Goal: Task Accomplishment & Management: Use online tool/utility

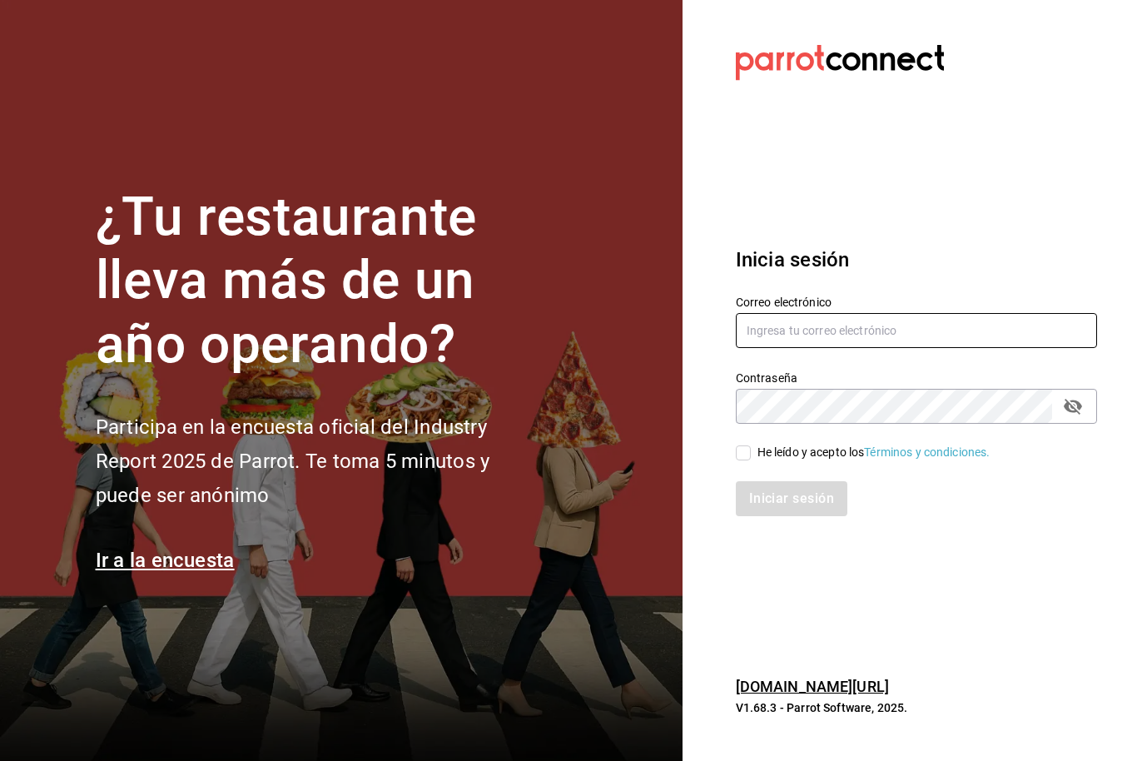
click at [867, 348] on input "text" at bounding box center [916, 330] width 361 height 35
click at [732, 462] on div "He leído y acepto los Términos y condiciones." at bounding box center [906, 443] width 381 height 38
click at [748, 462] on div "He leído y acepto los Términos y condiciones." at bounding box center [906, 443] width 381 height 38
click at [918, 348] on input "Admon@hotelespuntomx.com" at bounding box center [916, 330] width 361 height 35
type input "Admon@hotelespuntomx.com"
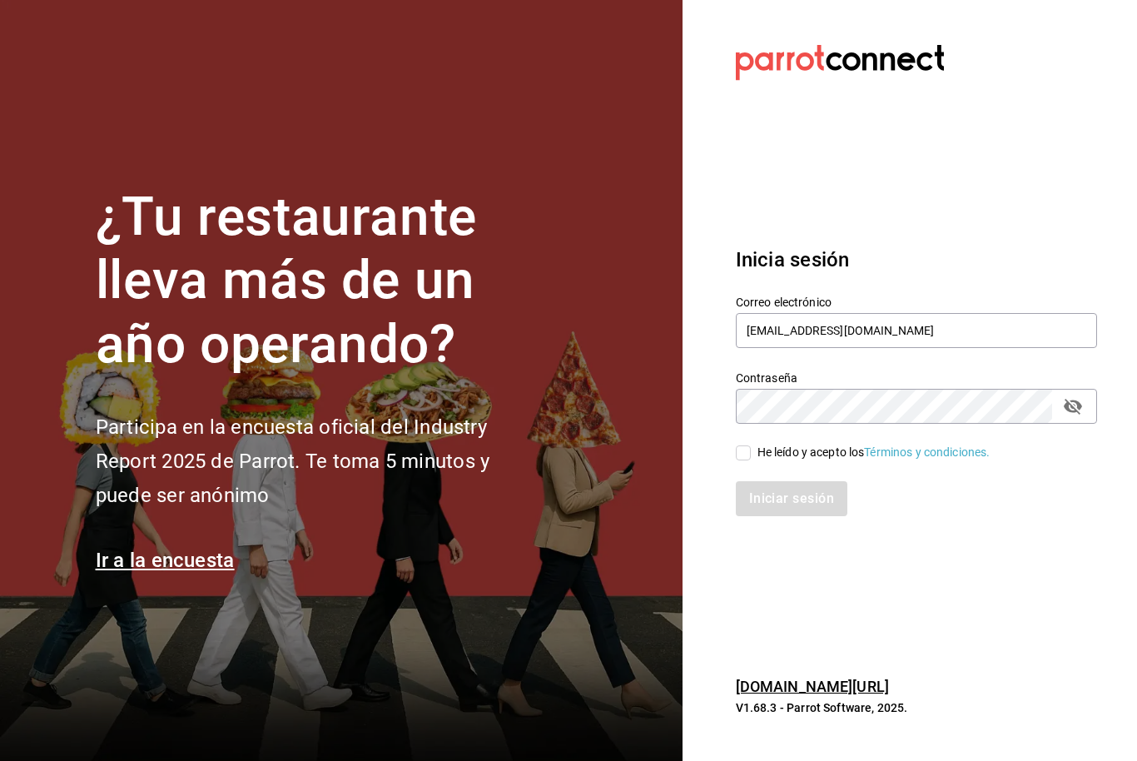
click at [744, 462] on div "He leído y acepto los Términos y condiciones." at bounding box center [906, 443] width 381 height 38
click at [749, 460] on input "He leído y acepto los Términos y condiciones." at bounding box center [743, 452] width 15 height 15
checkbox input "true"
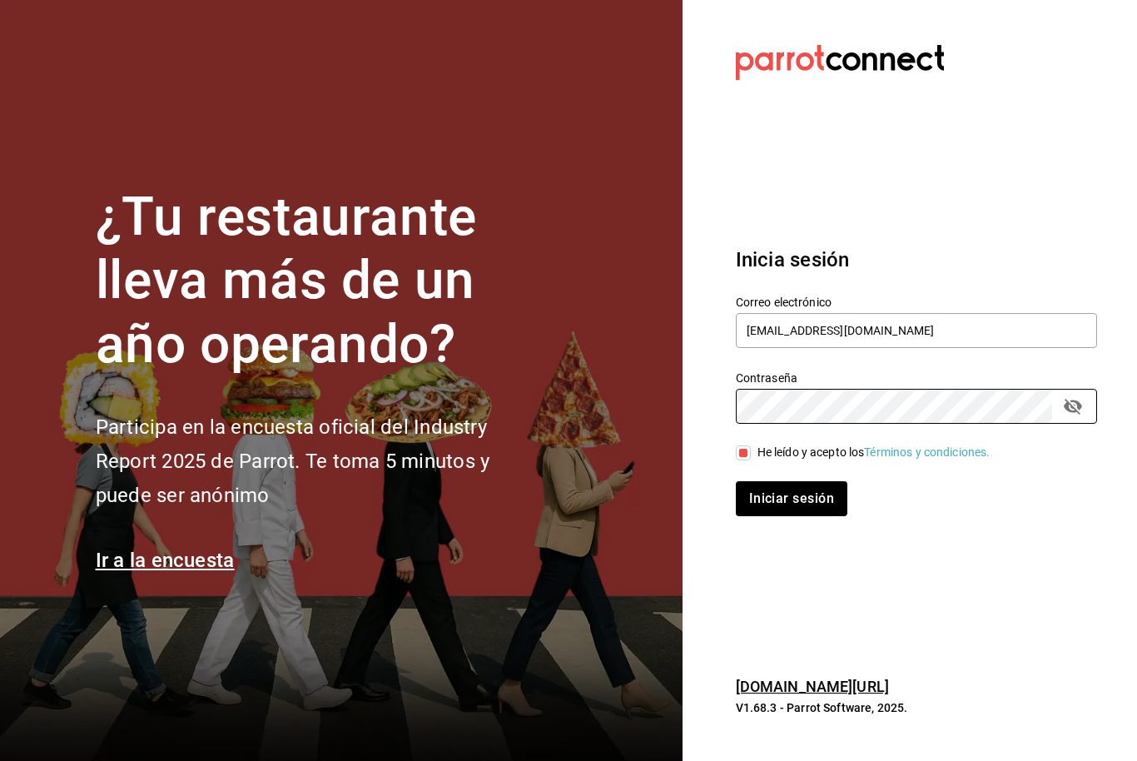
click at [1076, 416] on icon "passwordField" at bounding box center [1073, 406] width 20 height 20
click at [810, 516] on button "Iniciar sesión" at bounding box center [792, 498] width 113 height 35
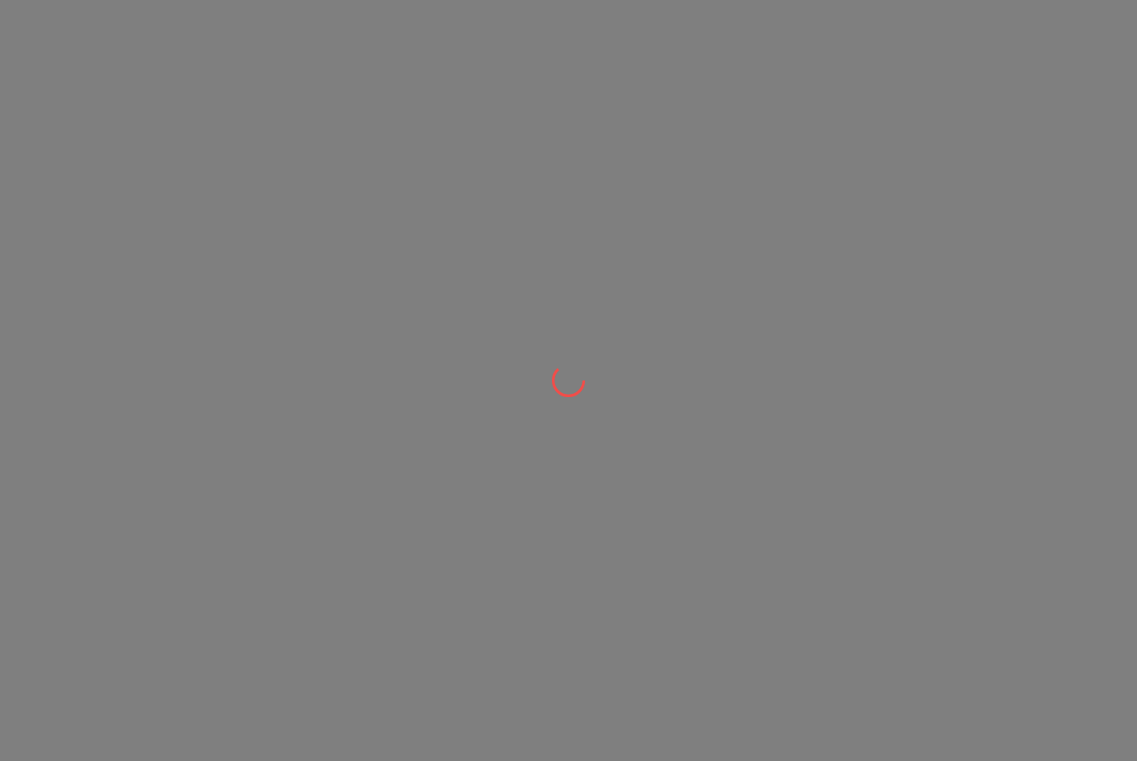
scroll to position [1, 0]
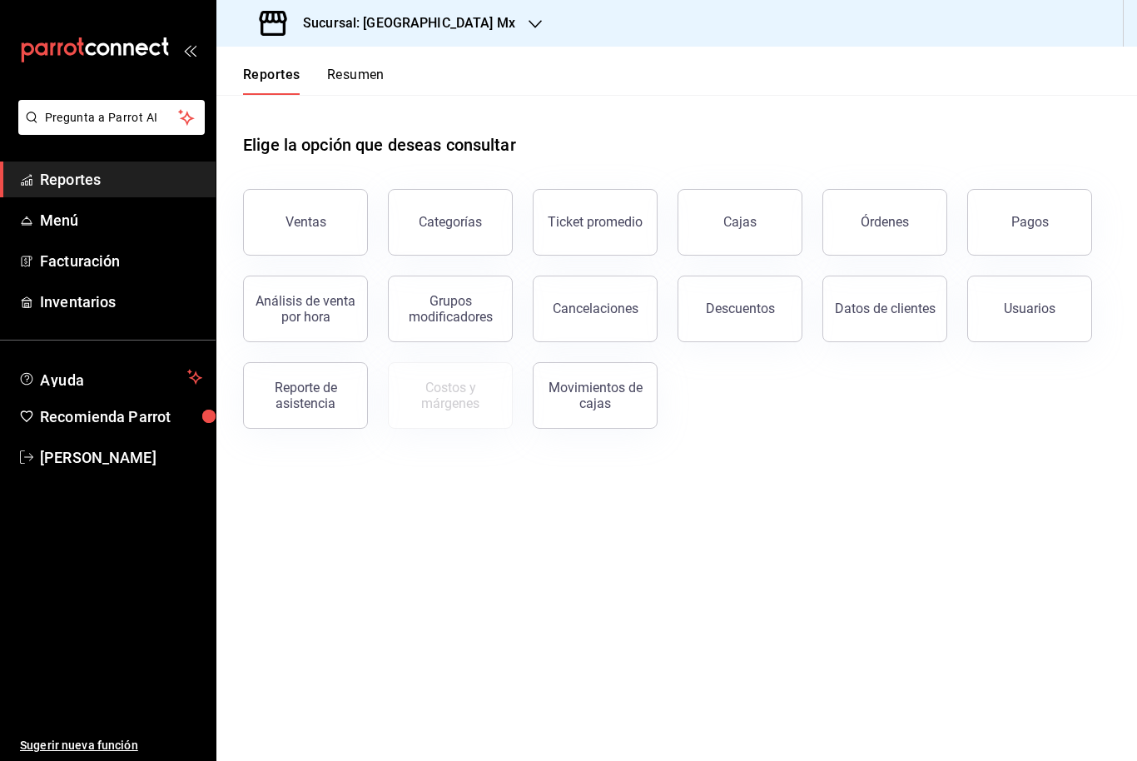
click at [430, 26] on h3 "Sucursal: Hotel Punto Mx" at bounding box center [403, 23] width 226 height 20
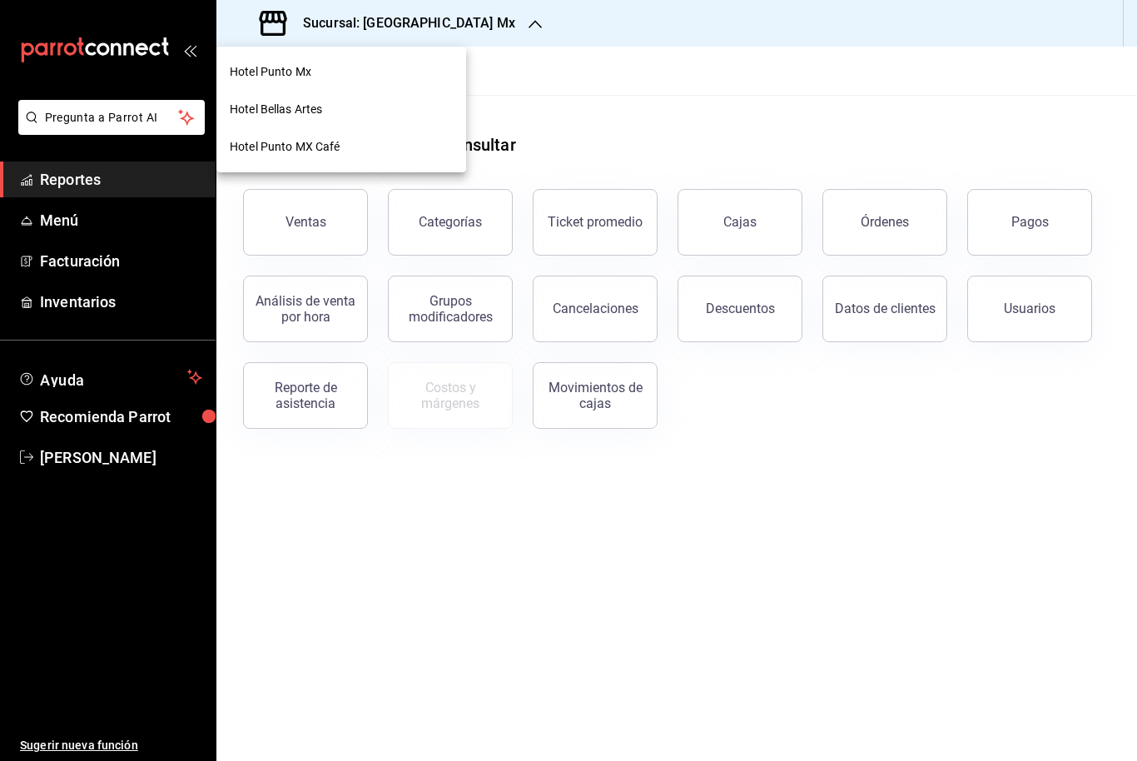
click at [351, 81] on div "Hotel Punto Mx" at bounding box center [341, 71] width 250 height 37
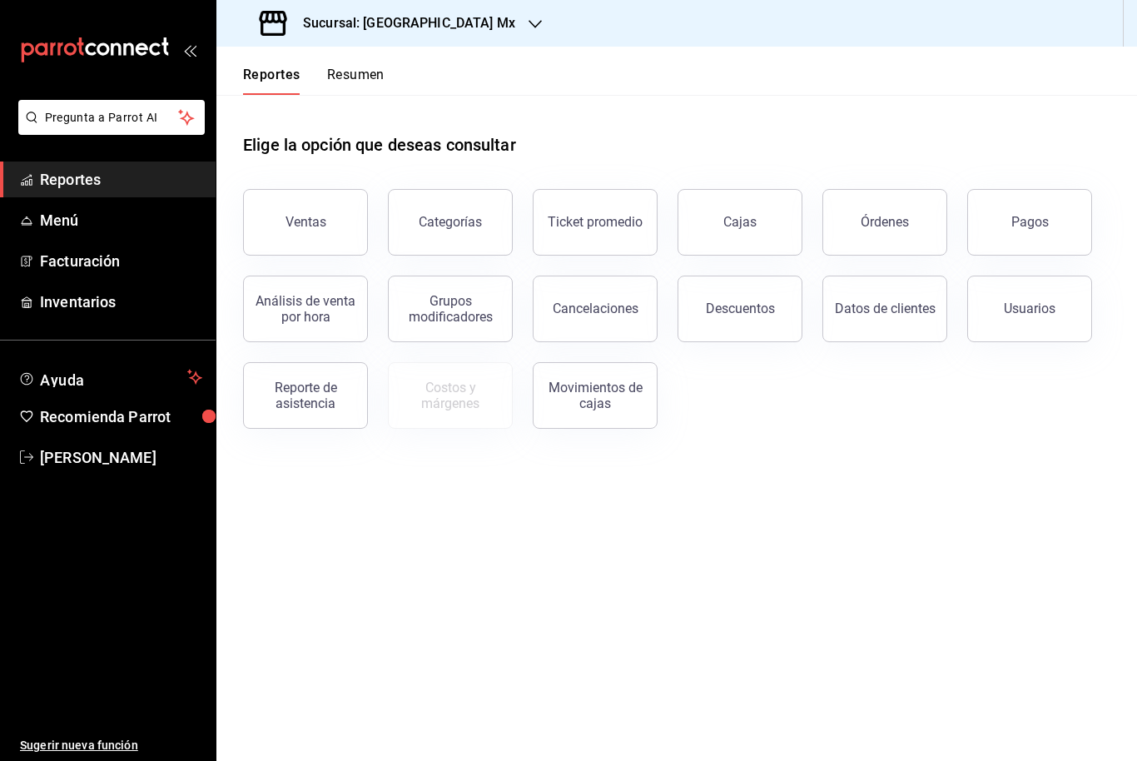
click at [863, 226] on div "Órdenes" at bounding box center [885, 222] width 48 height 16
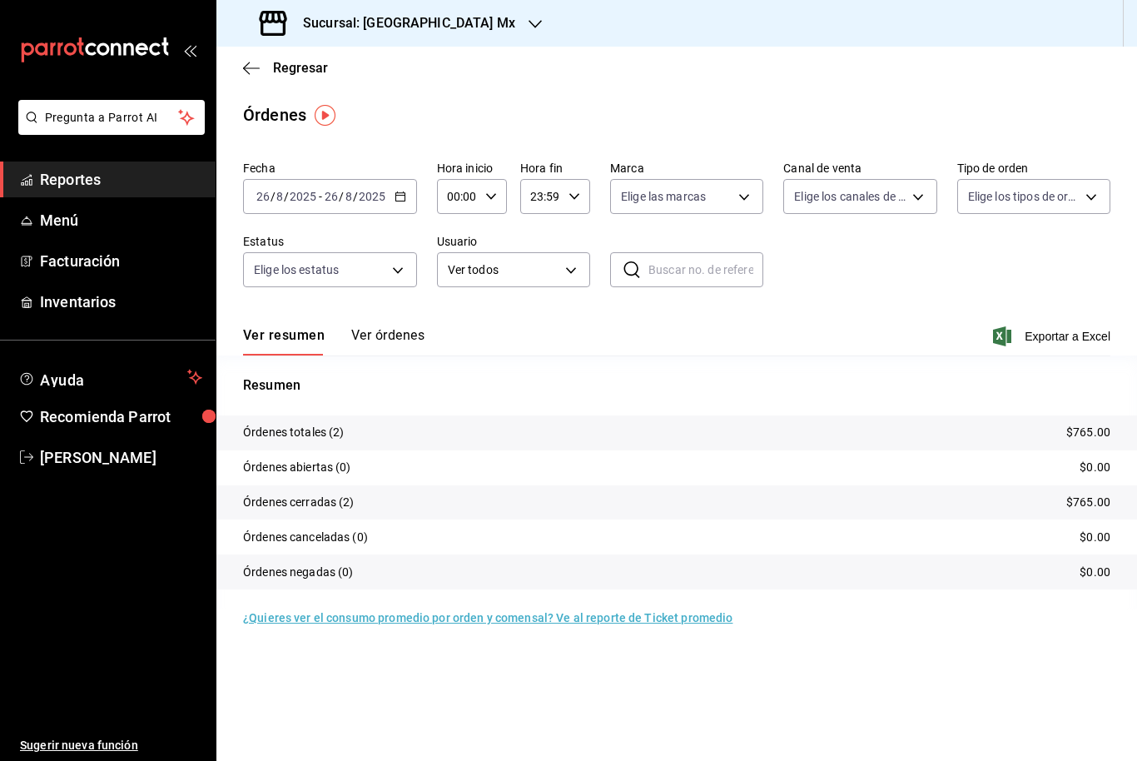
click at [257, 69] on icon "button" at bounding box center [251, 68] width 17 height 15
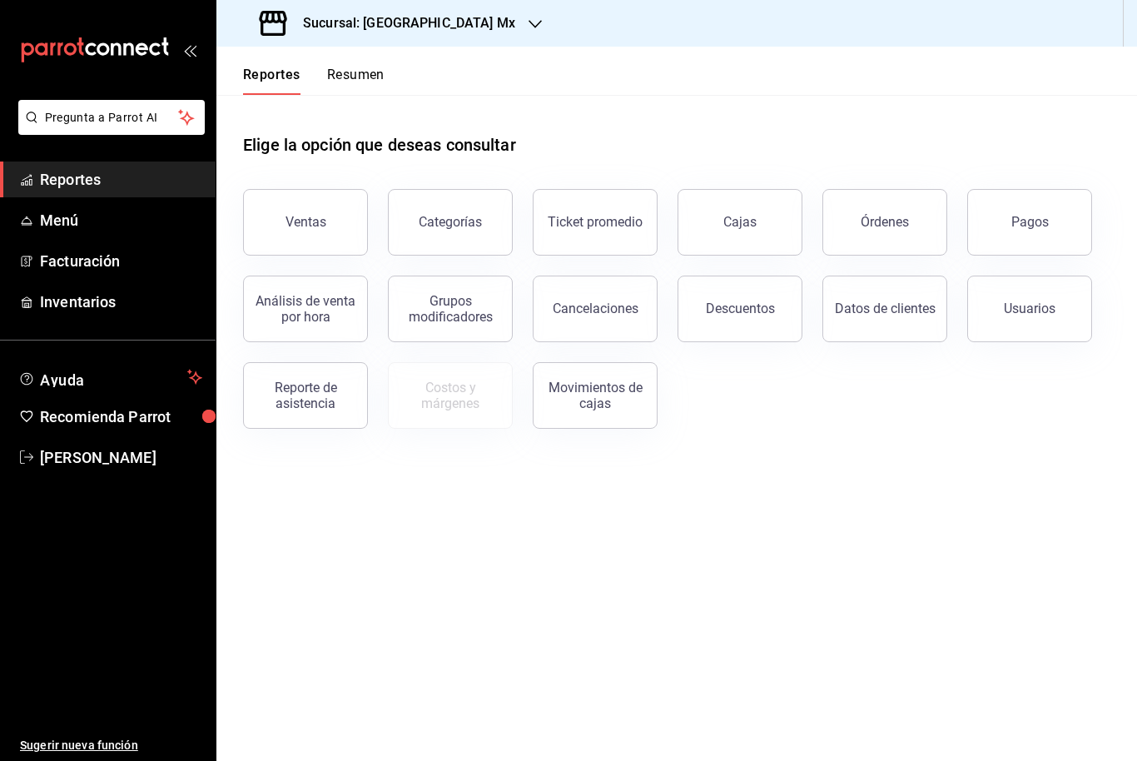
click at [889, 226] on div "Órdenes" at bounding box center [885, 222] width 48 height 16
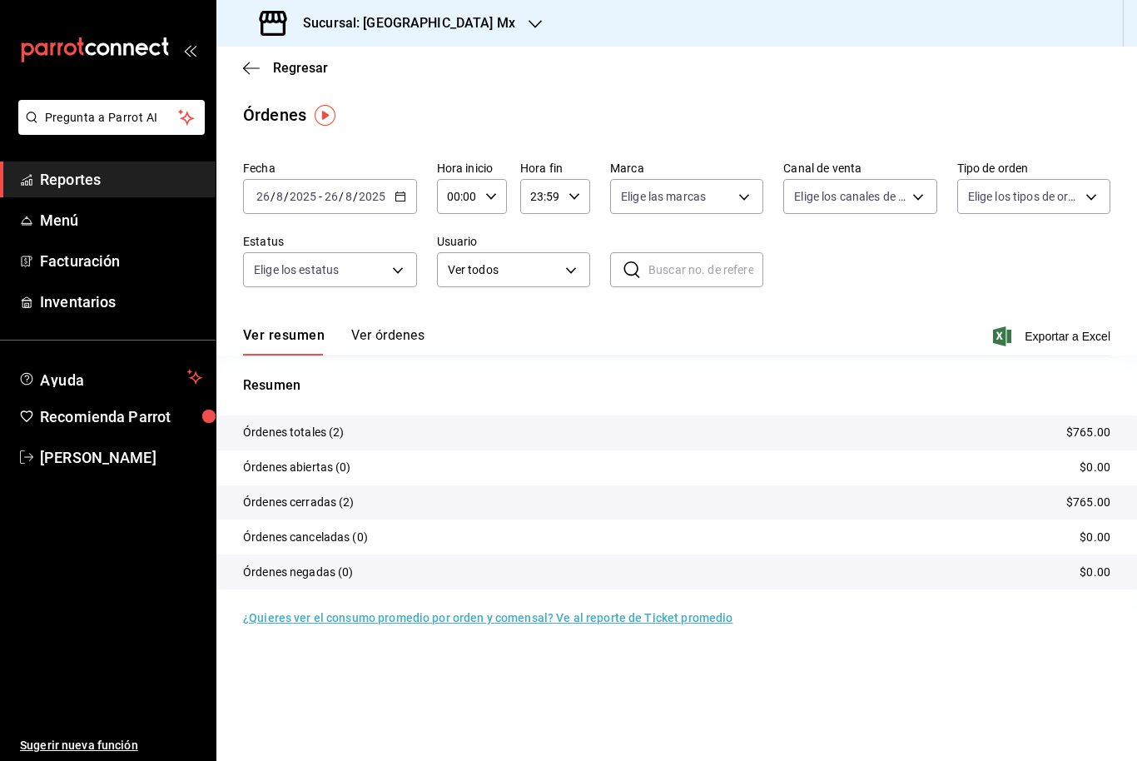
click at [397, 196] on \(Stroke\) "button" at bounding box center [399, 195] width 9 height 1
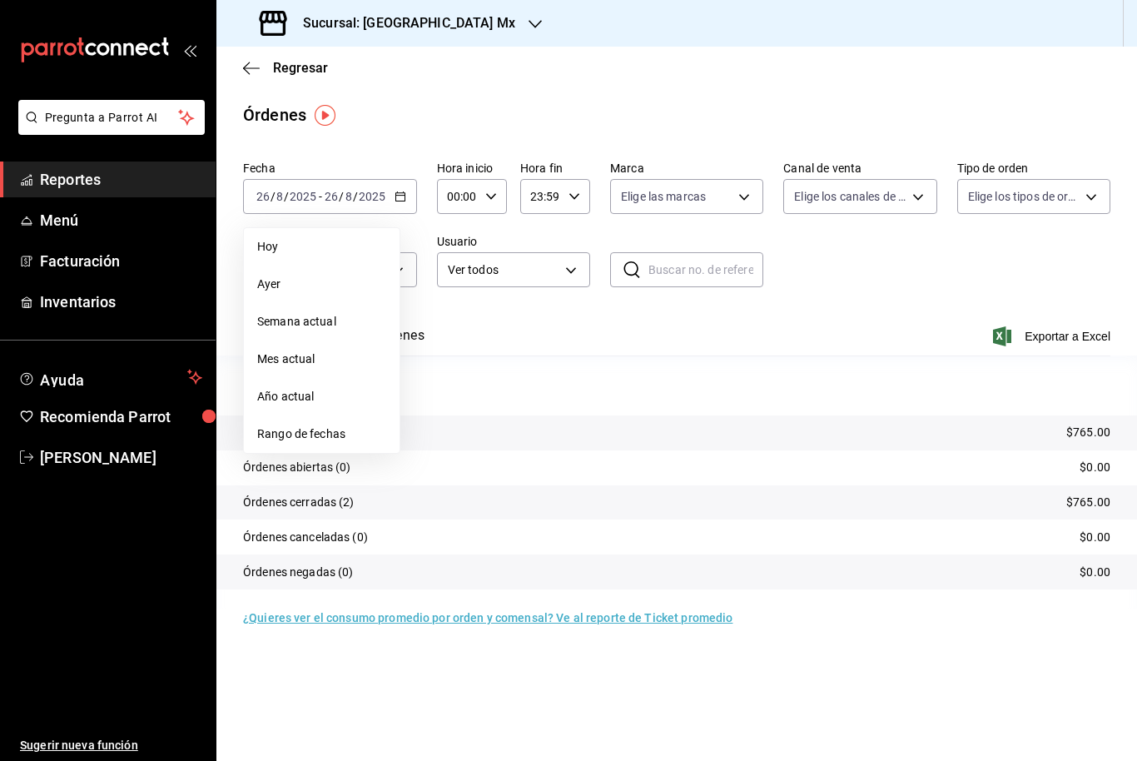
click at [348, 446] on li "Rango de fechas" at bounding box center [322, 433] width 156 height 37
click at [553, 415] on abbr "22" at bounding box center [553, 417] width 11 height 12
click at [554, 429] on button "22" at bounding box center [553, 417] width 29 height 30
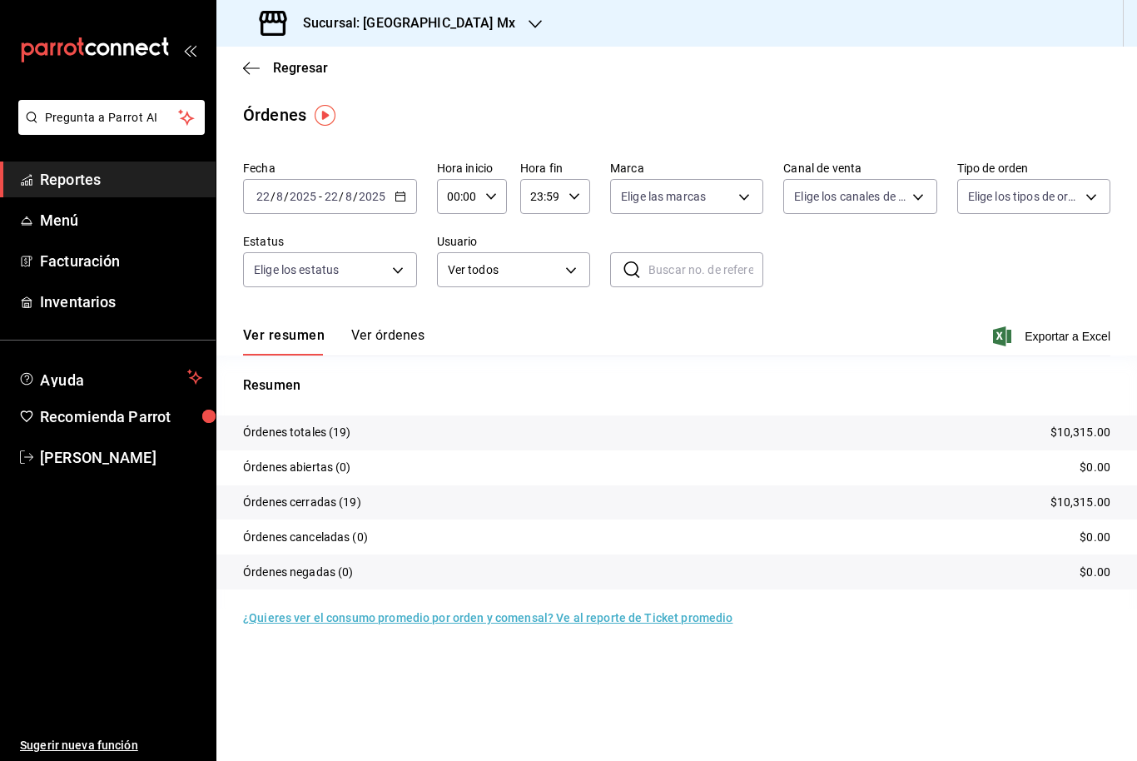
click at [1029, 206] on body "Pregunta a Parrot AI Reportes Menú Facturación Inventarios Ayuda Recomienda Par…" at bounding box center [568, 380] width 1137 height 761
click at [1085, 199] on div at bounding box center [568, 380] width 1137 height 761
click at [1053, 337] on span "Exportar a Excel" at bounding box center [1054, 336] width 114 height 20
click at [254, 74] on icon "button" at bounding box center [251, 68] width 17 height 15
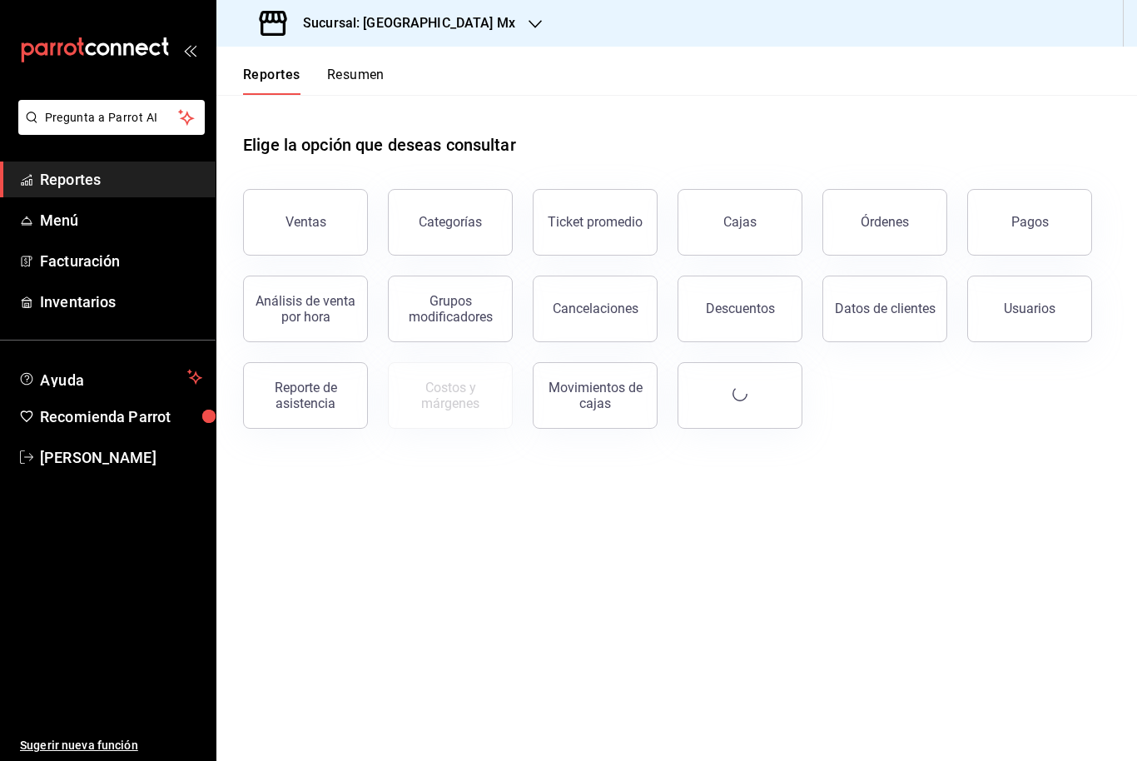
click at [1073, 227] on button "Pagos" at bounding box center [1029, 222] width 125 height 67
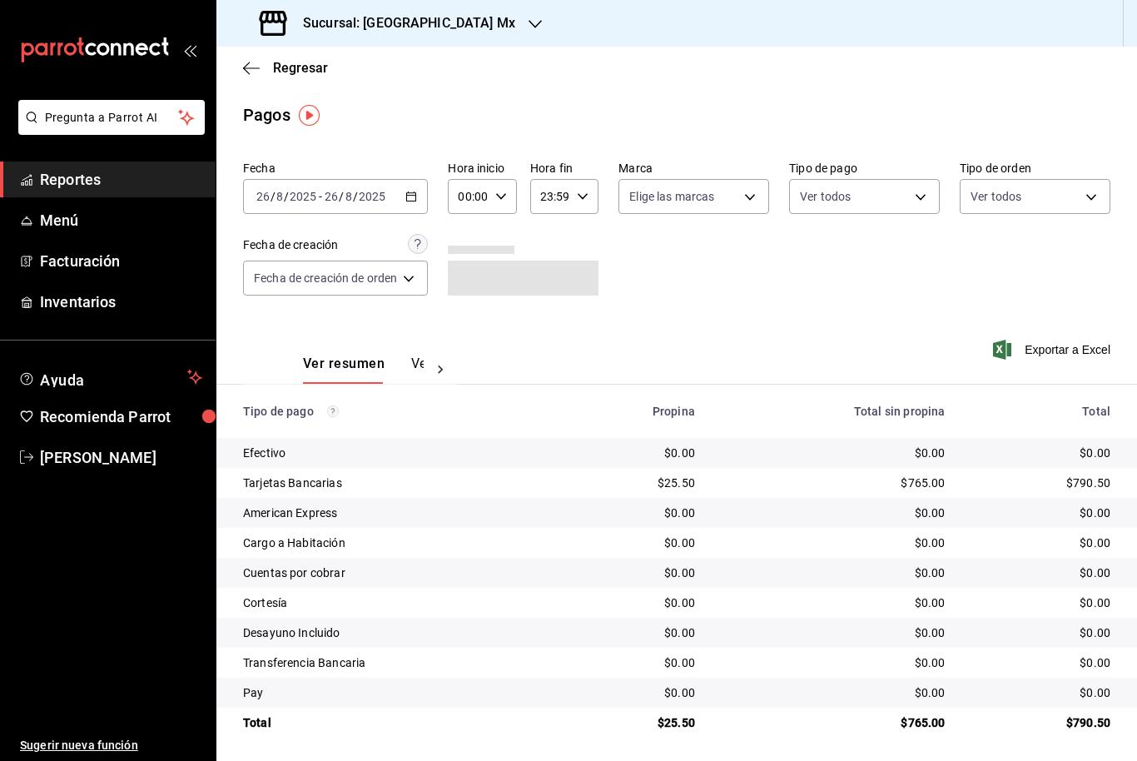
click at [416, 194] on \(Stroke\) "button" at bounding box center [411, 196] width 10 height 9
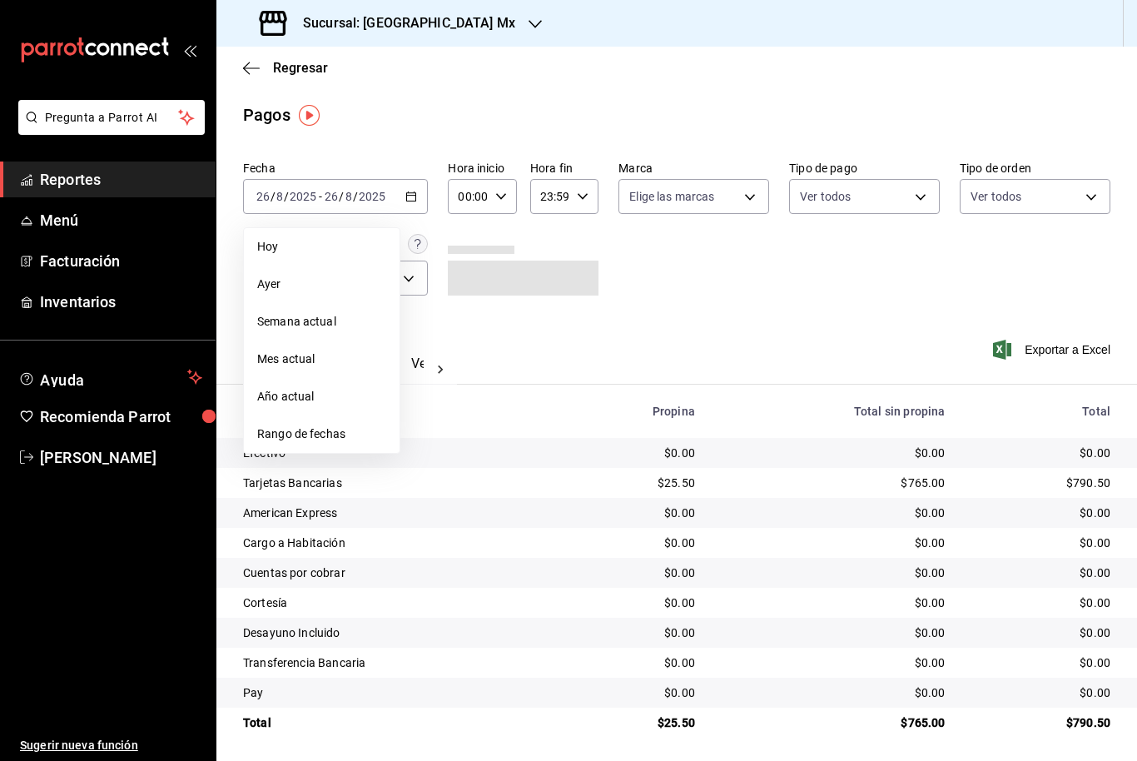
click at [352, 430] on span "Rango de fechas" at bounding box center [321, 433] width 129 height 17
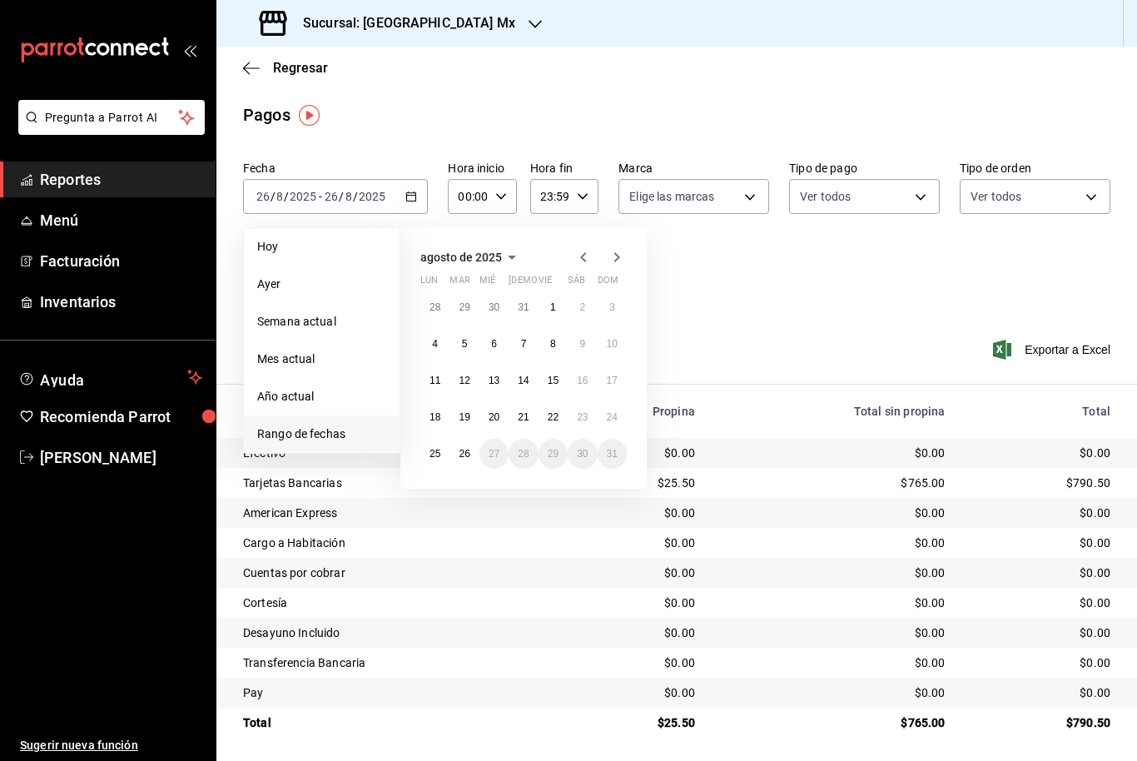
click at [565, 410] on button "22" at bounding box center [553, 417] width 29 height 30
click at [550, 414] on abbr "22" at bounding box center [553, 417] width 11 height 12
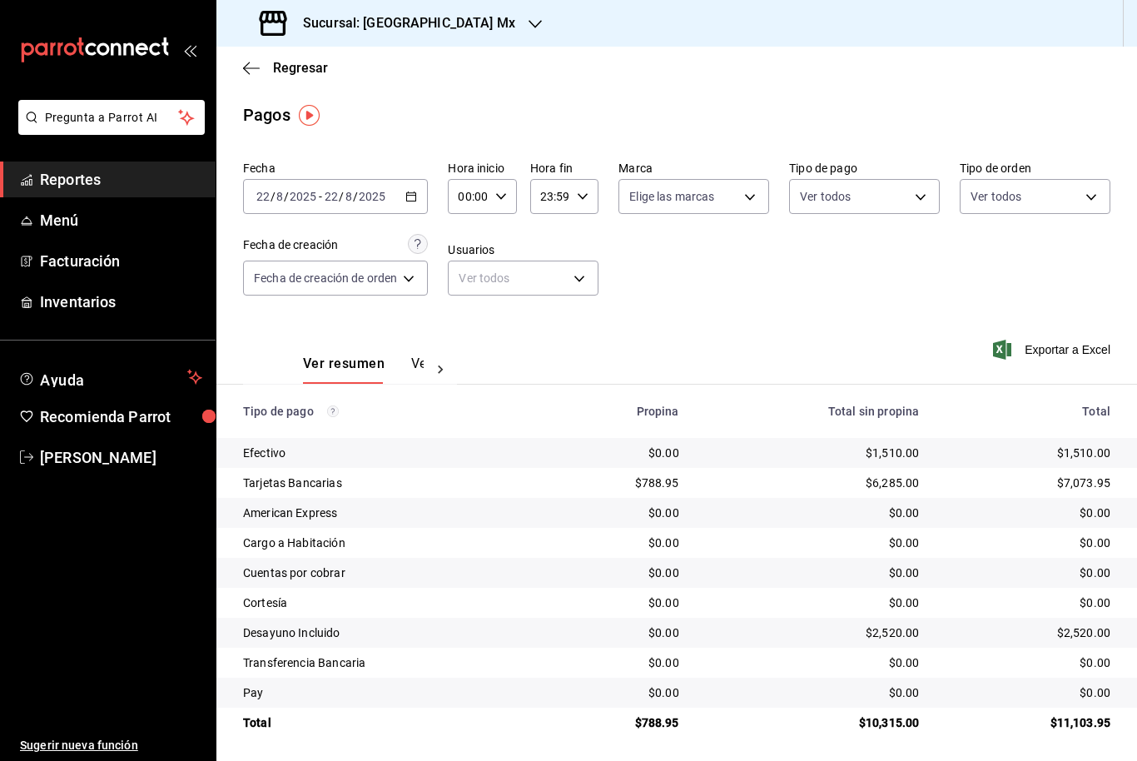
click at [1073, 355] on span "Exportar a Excel" at bounding box center [1054, 350] width 114 height 20
click at [470, 36] on div "Sucursal: [GEOGRAPHIC_DATA] Mx" at bounding box center [389, 23] width 319 height 47
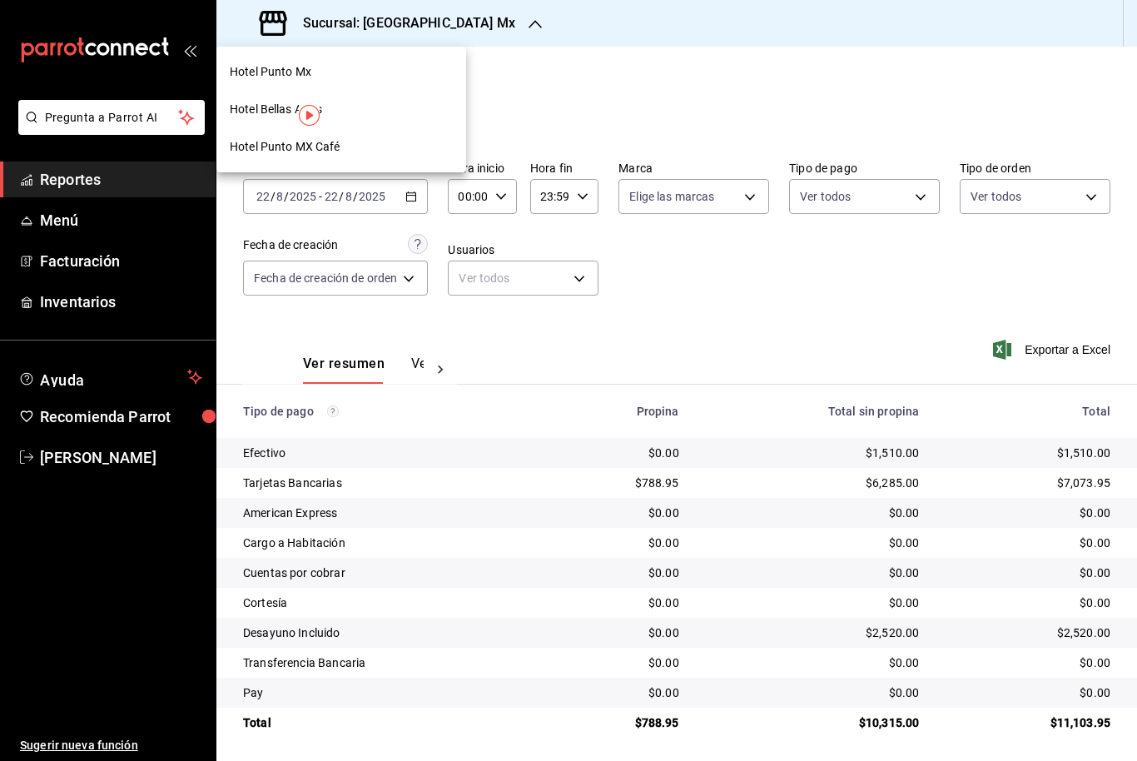
click at [274, 147] on span "Hotel Punto MX Café" at bounding box center [285, 146] width 111 height 17
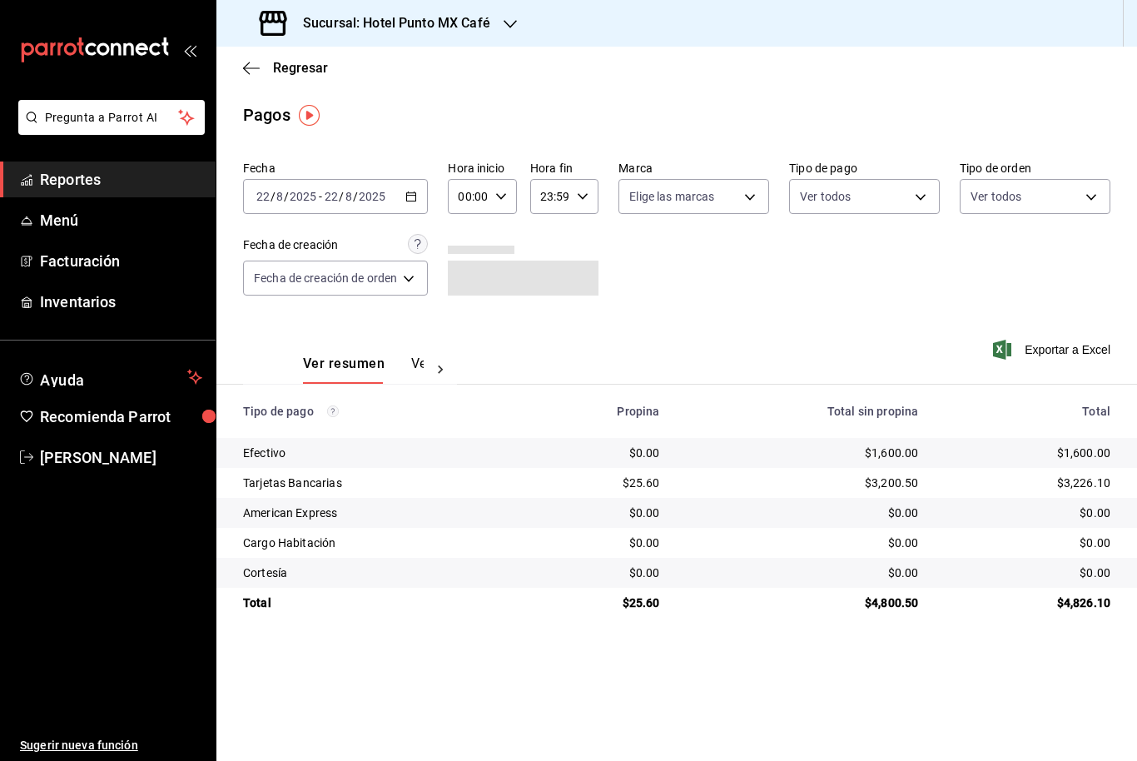
click at [259, 73] on icon "button" at bounding box center [251, 68] width 17 height 15
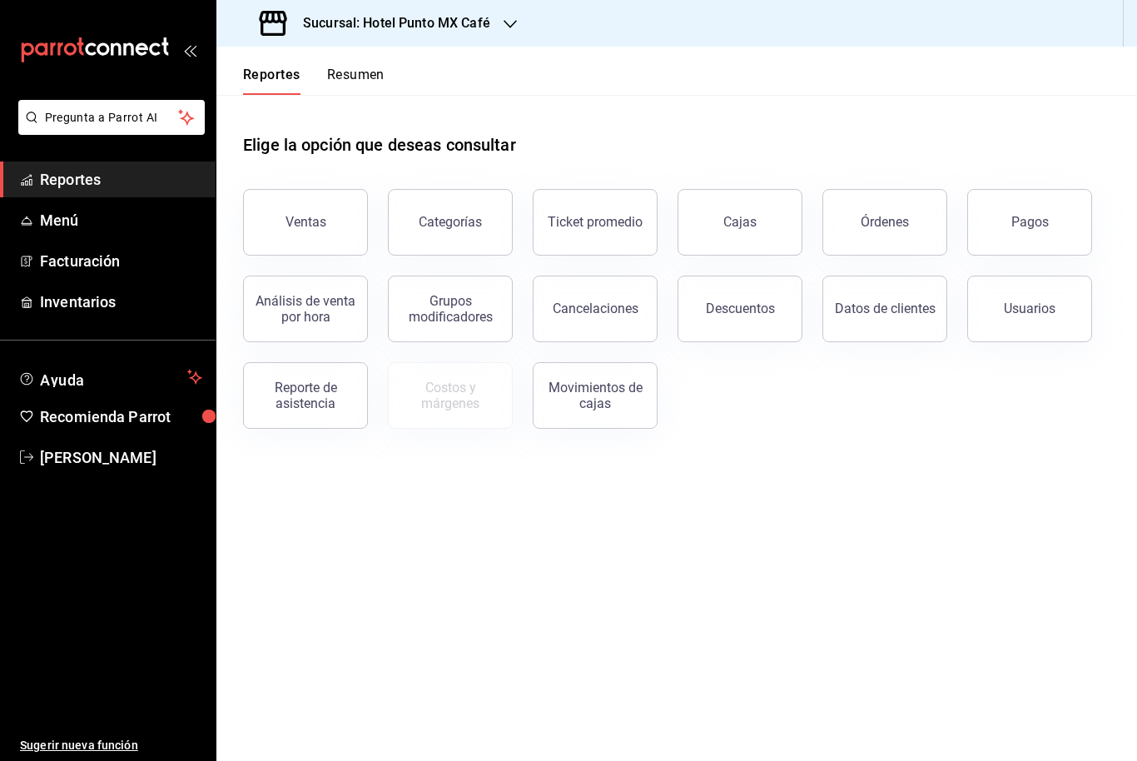
click at [925, 209] on button "Órdenes" at bounding box center [885, 222] width 125 height 67
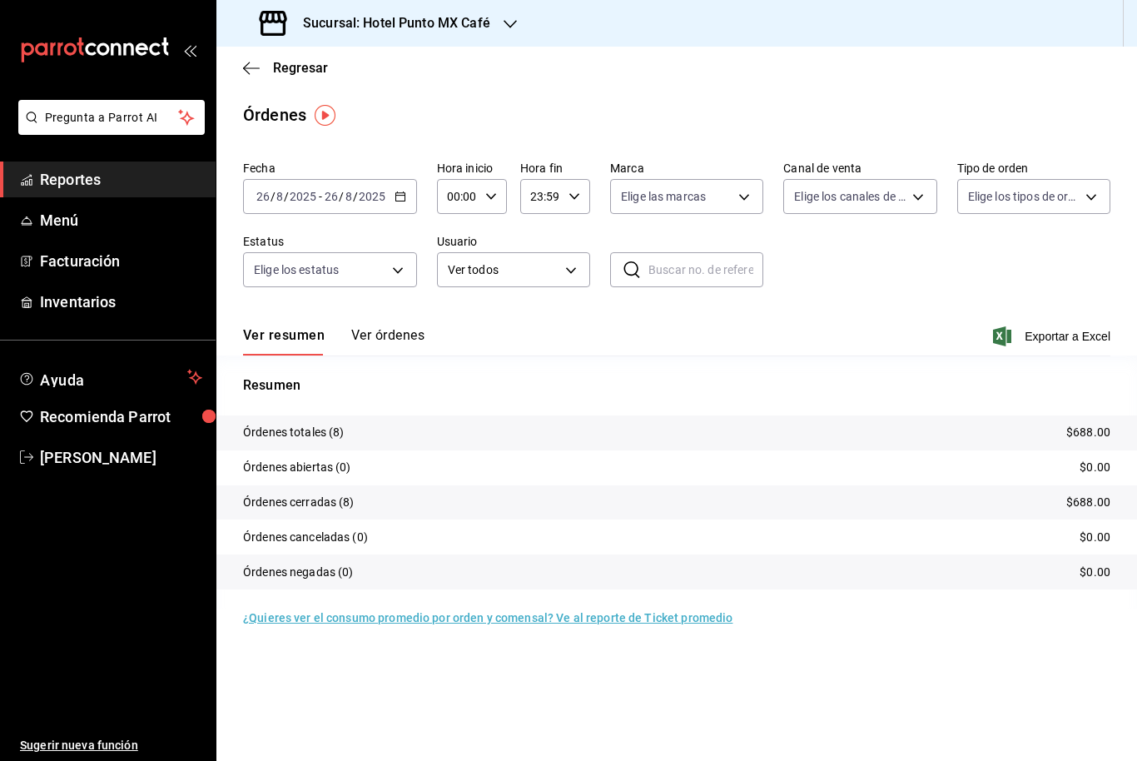
click at [405, 195] on icon "button" at bounding box center [401, 197] width 12 height 12
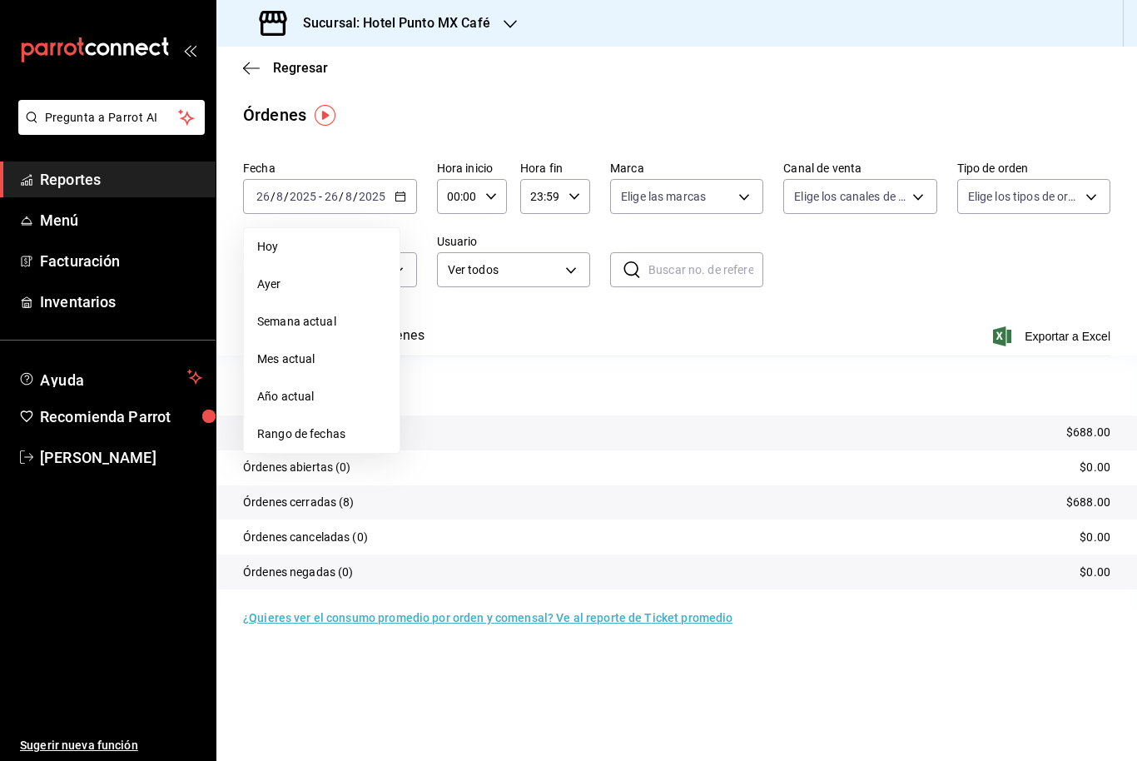
click at [336, 443] on li "Rango de fechas" at bounding box center [322, 433] width 156 height 37
click at [554, 420] on abbr "22" at bounding box center [553, 417] width 11 height 12
click at [553, 415] on abbr "22" at bounding box center [553, 417] width 11 height 12
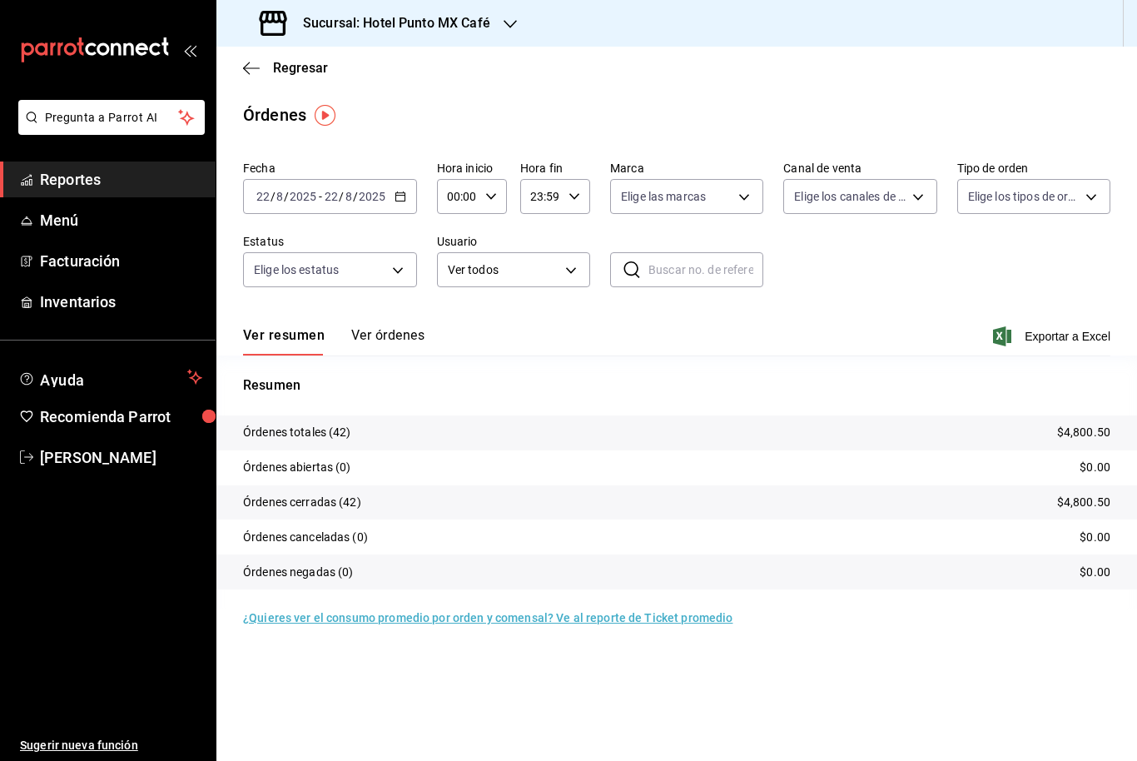
click at [1033, 331] on span "Exportar a Excel" at bounding box center [1054, 336] width 114 height 20
click at [249, 72] on icon "button" at bounding box center [246, 68] width 7 height 12
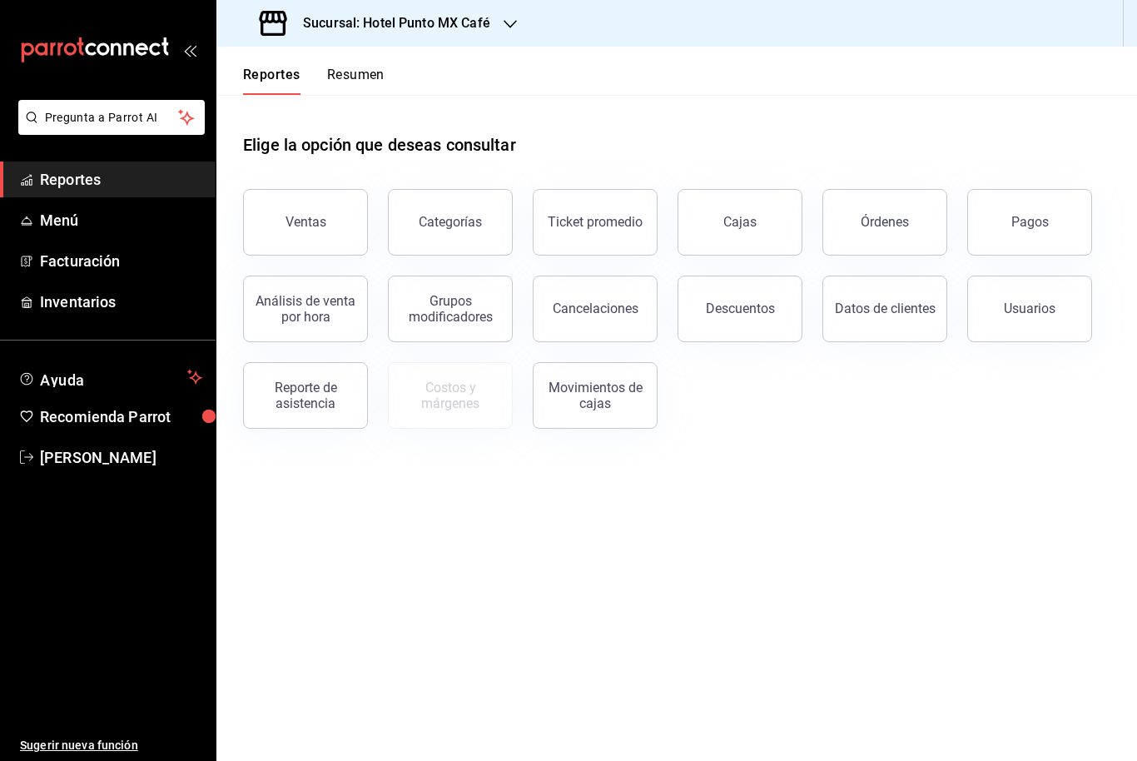
click at [1066, 171] on div "Pagos" at bounding box center [1019, 212] width 145 height 87
click at [1055, 228] on button "Pagos" at bounding box center [1029, 222] width 125 height 67
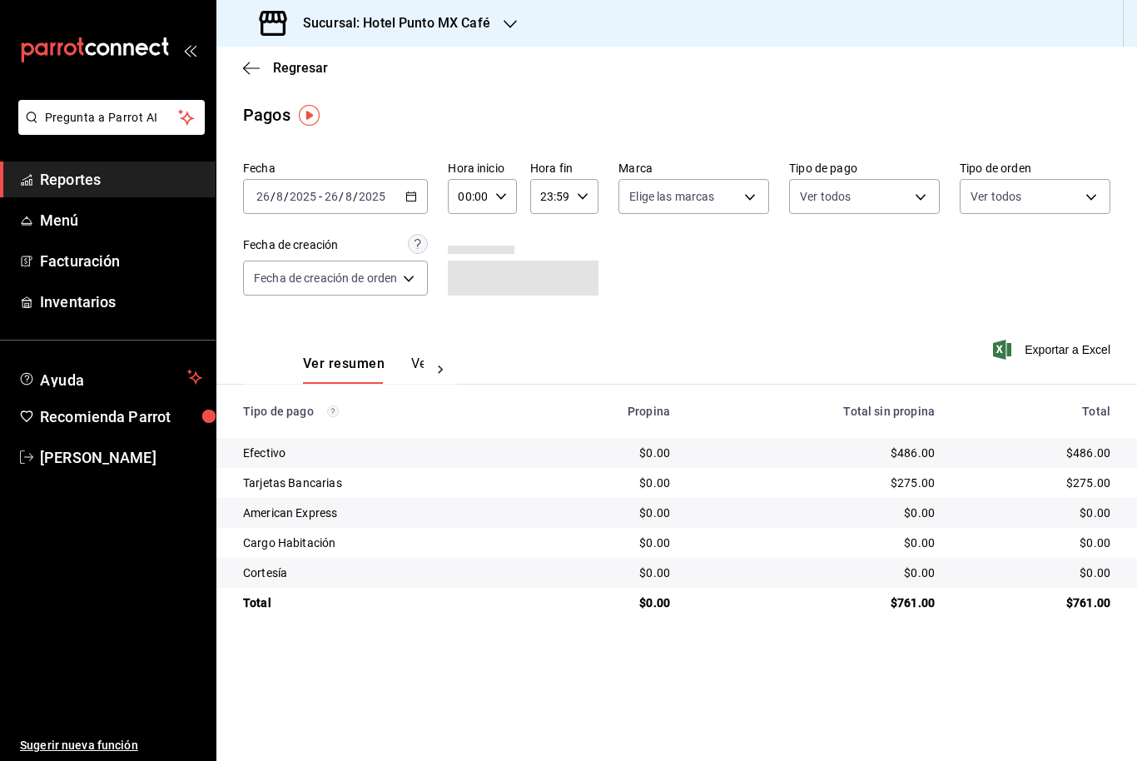
click at [403, 185] on div "2025-08-26 26 / 8 / 2025 - 2025-08-26 26 / 8 / 2025" at bounding box center [335, 196] width 185 height 35
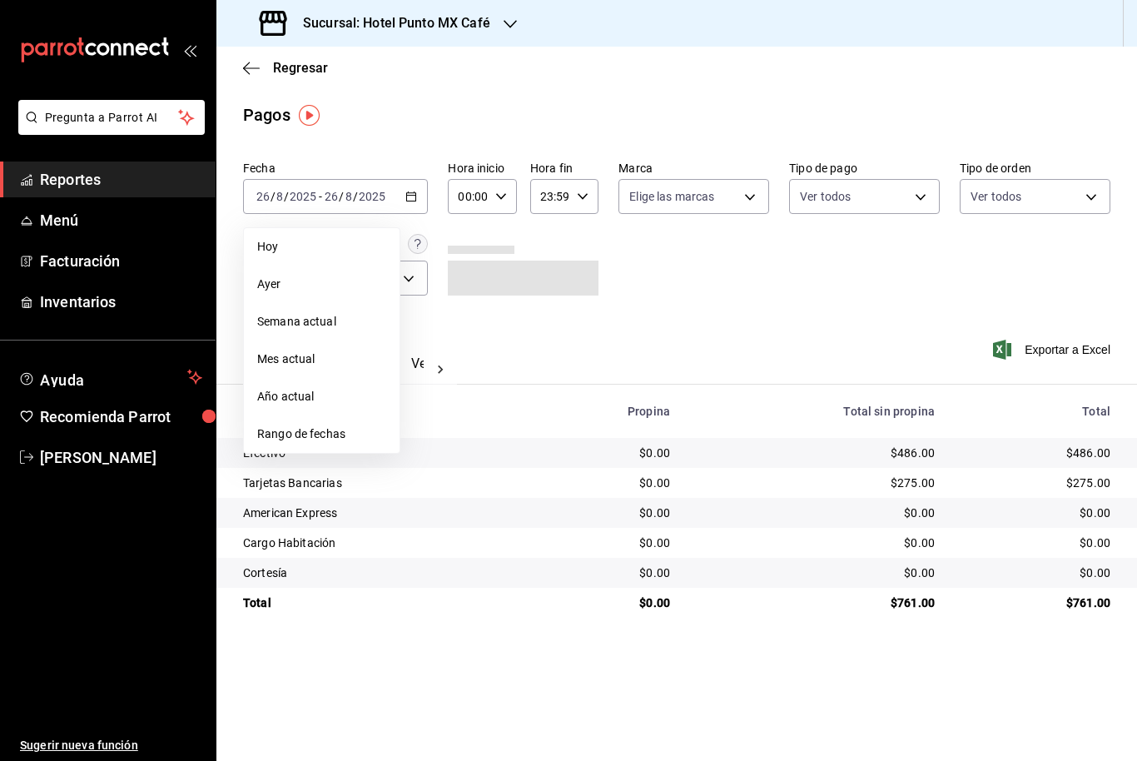
click at [324, 430] on span "Rango de fechas" at bounding box center [321, 433] width 129 height 17
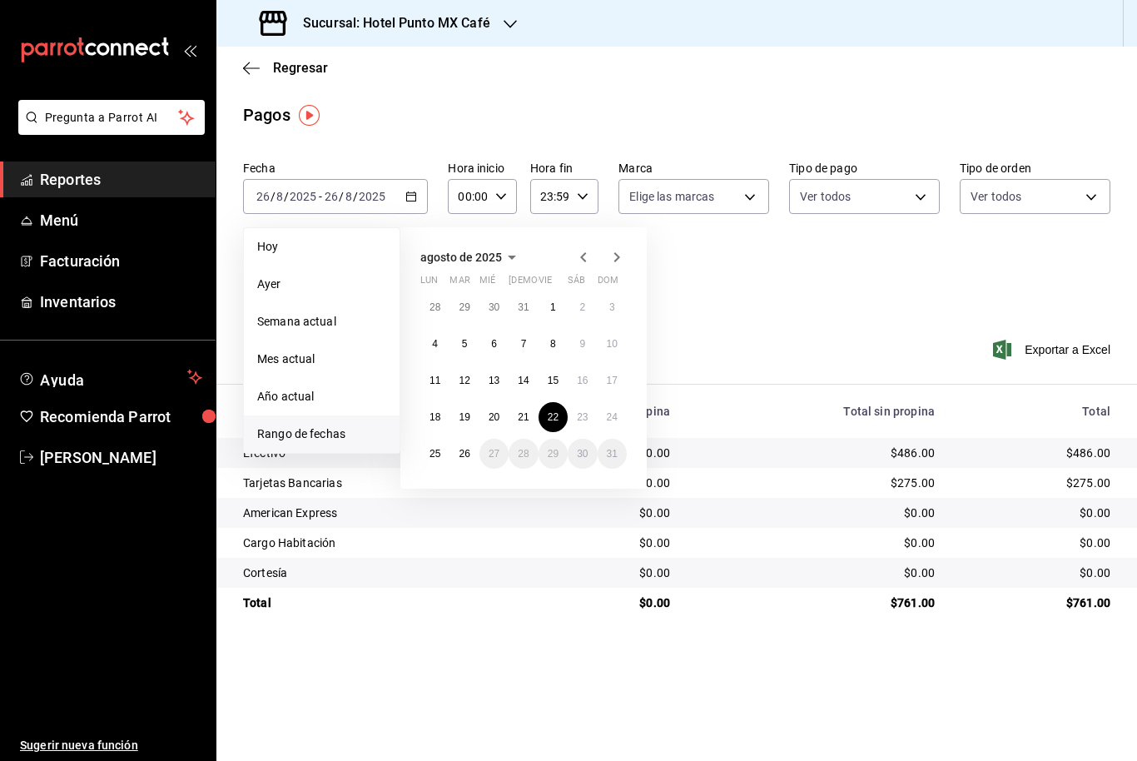
click at [559, 419] on abbr "22" at bounding box center [553, 417] width 11 height 12
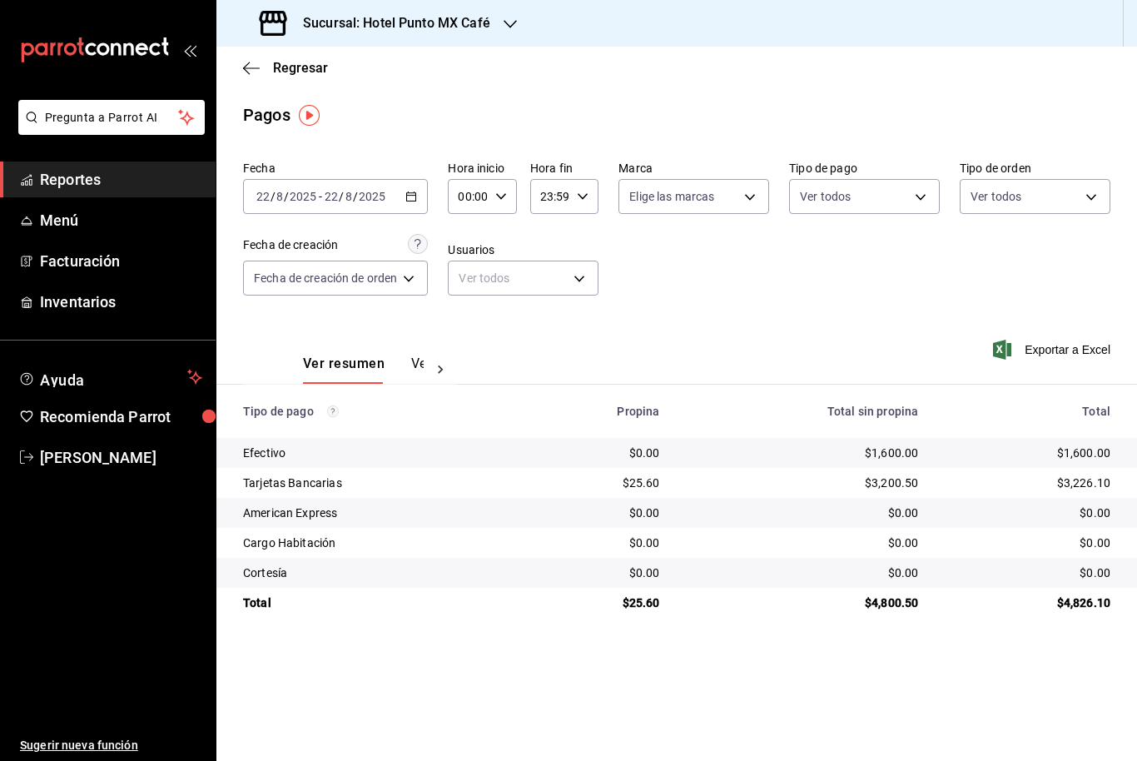
click at [1033, 348] on span "Exportar a Excel" at bounding box center [1054, 350] width 114 height 20
